Goal: Book appointment/travel/reservation

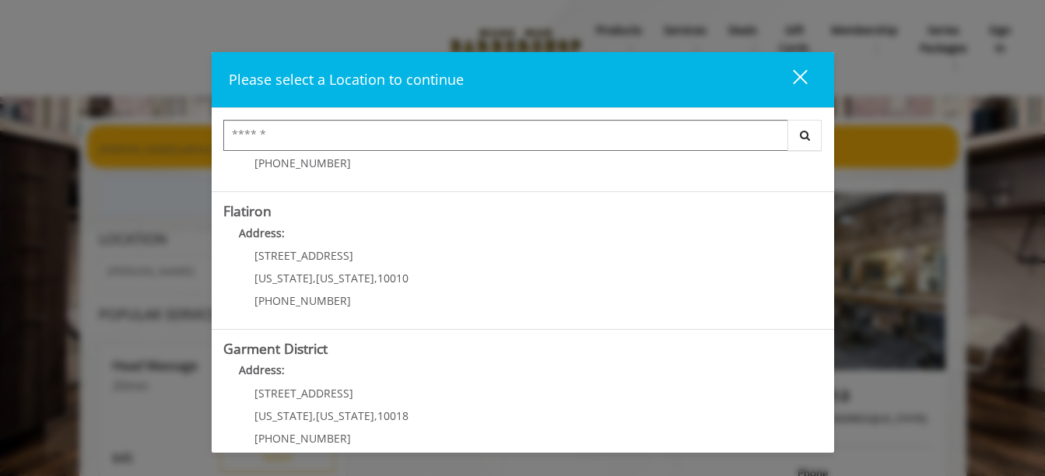
scroll to position [401, 0]
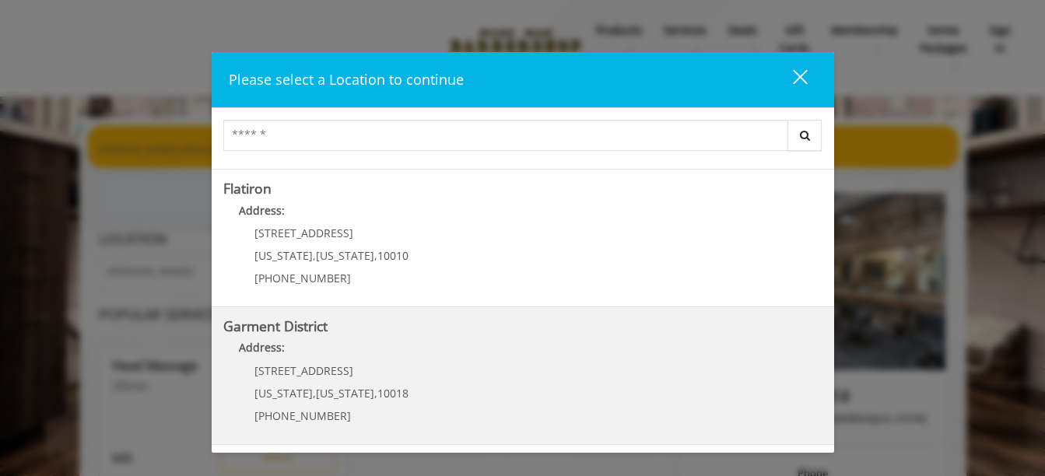
click at [335, 341] on District "Address:" at bounding box center [522, 351] width 599 height 25
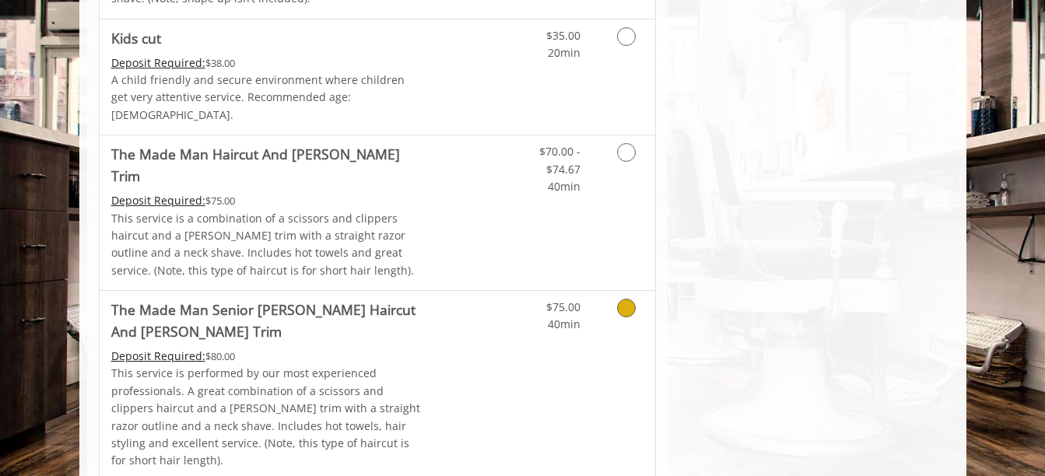
scroll to position [1058, 0]
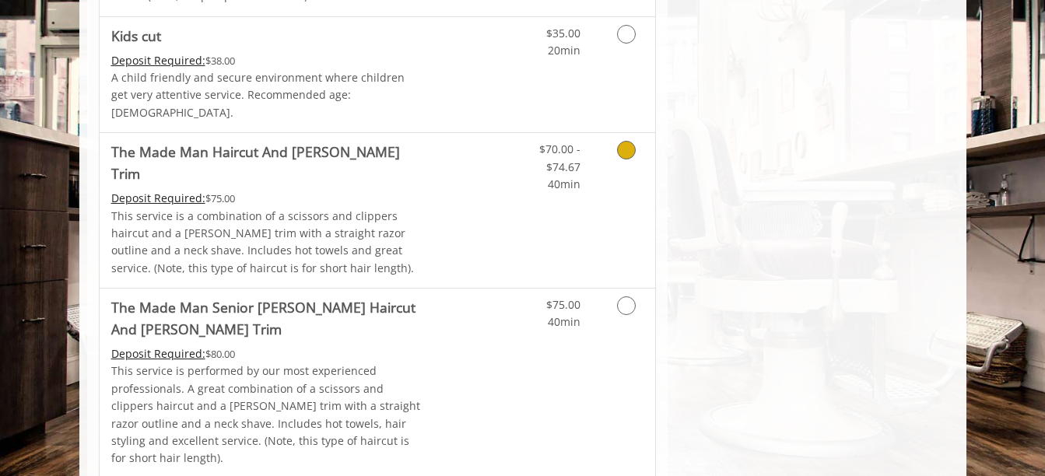
click at [630, 141] on icon "Grooming services" at bounding box center [626, 150] width 19 height 19
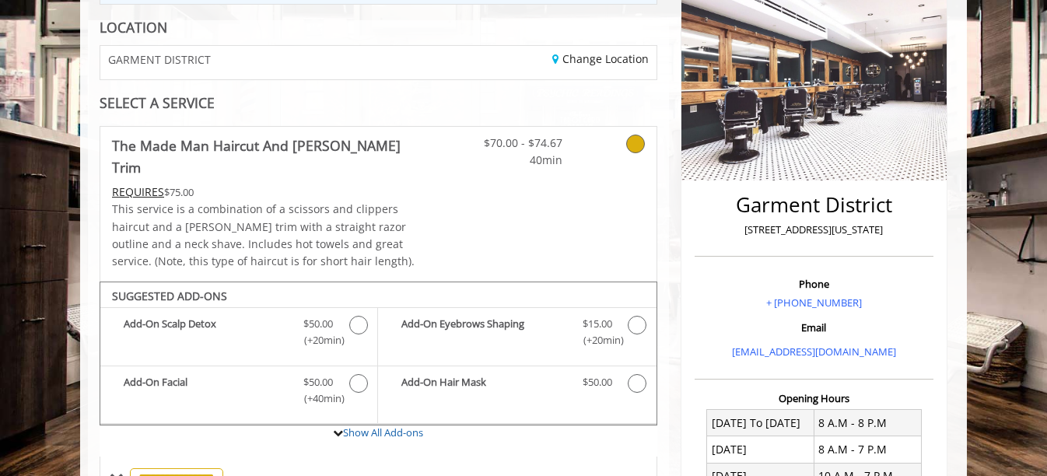
scroll to position [180, 0]
